Goal: Task Accomplishment & Management: Manage account settings

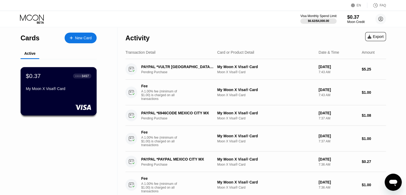
click at [73, 93] on div "My Moon X Visa® Card" at bounding box center [58, 89] width 65 height 6
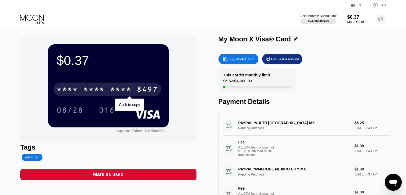
click at [93, 93] on div "* * * *" at bounding box center [93, 90] width 21 height 9
click at [93, 93] on div "6500" at bounding box center [93, 90] width 21 height 9
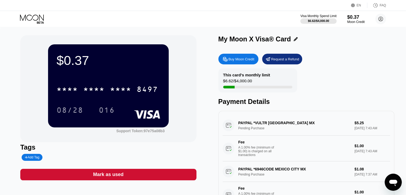
drag, startPoint x: 385, startPoint y: 88, endPoint x: 372, endPoint y: 89, distance: 12.6
click at [385, 88] on div "This card’s monthly limit $6.62 / $4,000.00 Payment Details" at bounding box center [306, 86] width 176 height 37
click at [115, 110] on div "016" at bounding box center [107, 109] width 24 height 13
drag, startPoint x: 357, startPoint y: 70, endPoint x: 276, endPoint y: 44, distance: 84.5
click at [357, 70] on div "This card’s monthly limit $6.62 / $4,000.00 Payment Details" at bounding box center [306, 86] width 176 height 37
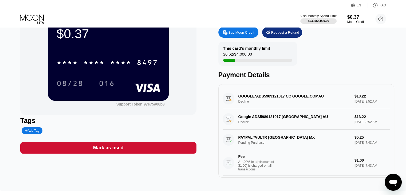
scroll to position [53, 0]
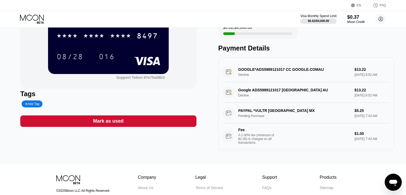
click at [384, 39] on div "This card’s monthly limit $6.62 / $4,000.00 Payment Details" at bounding box center [306, 33] width 176 height 37
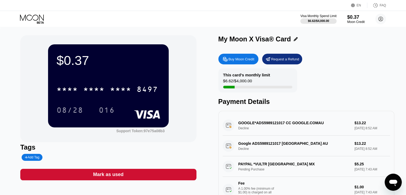
drag, startPoint x: 237, startPoint y: 125, endPoint x: 290, endPoint y: 125, distance: 52.8
click at [290, 125] on div "GOOGLE*ADS5989121017 CC GOOGLE.COMAU Decline $13.22 Sep 24, 2025 8:52 AM" at bounding box center [306, 125] width 167 height 21
click at [373, 78] on div "This card’s monthly limit $6.62 / $4,000.00 Payment Details" at bounding box center [306, 86] width 176 height 37
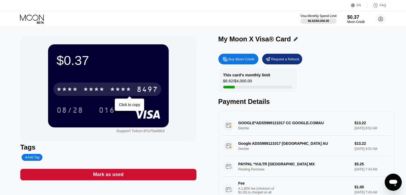
click at [133, 89] on div "* * * * * * * * * * * * 8497" at bounding box center [107, 88] width 108 height 13
click at [133, 89] on div "4513 6500 2680 8497" at bounding box center [107, 88] width 108 height 13
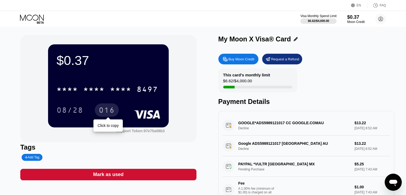
click at [109, 114] on div "016" at bounding box center [107, 110] width 16 height 9
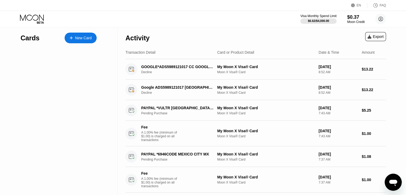
click at [32, 18] on icon at bounding box center [32, 17] width 24 height 6
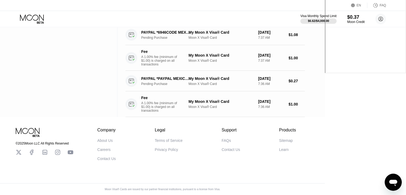
scroll to position [132, 0]
